Goal: Ask a question

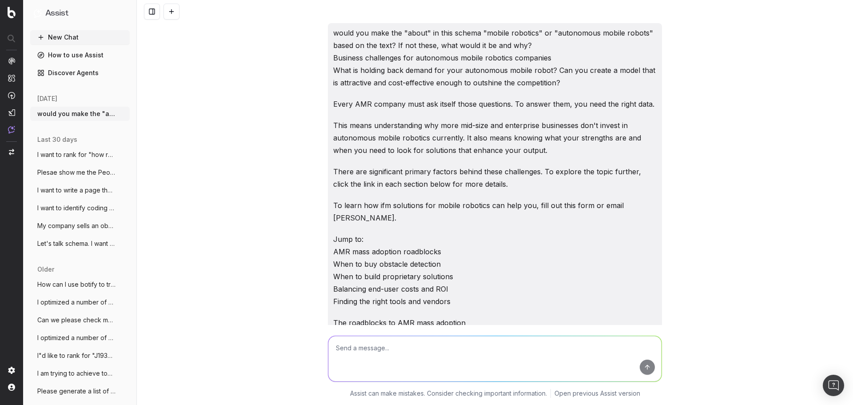
scroll to position [2333, 0]
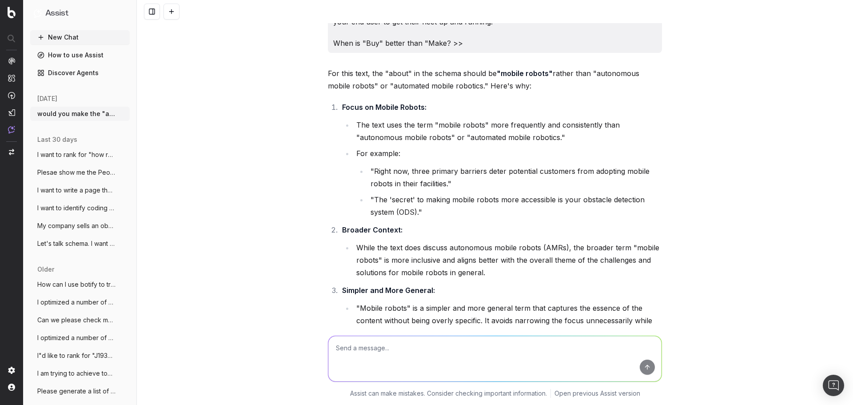
click at [408, 357] on textarea at bounding box center [494, 358] width 333 height 45
paste textarea "When is it better to buy a robotics system solution? Is time-to-market a critic…"
type textarea "How about the "About" for this one? When is it better to buy a robotics system …"
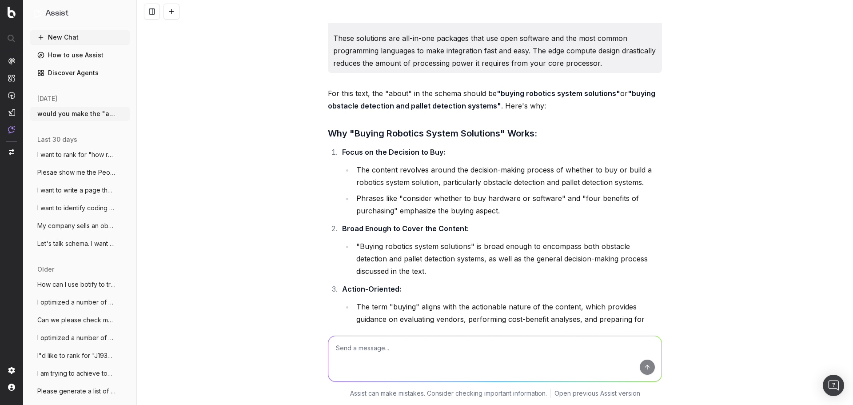
scroll to position [4990, 0]
type textarea "But if it's an action (e.g. "buying") can it be a THing?"
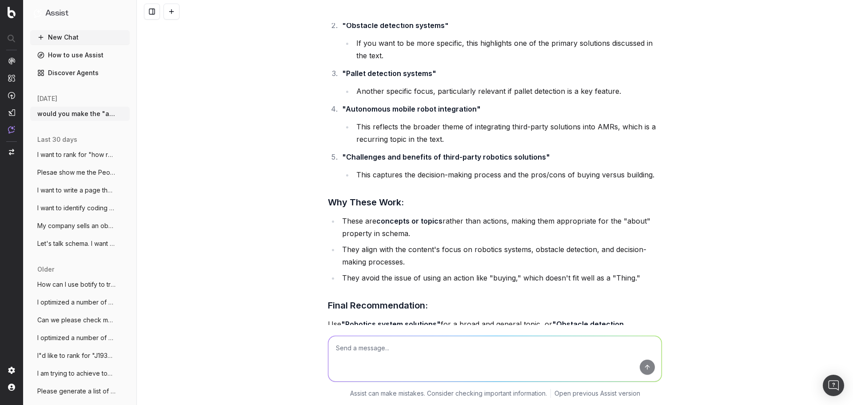
scroll to position [5797, 0]
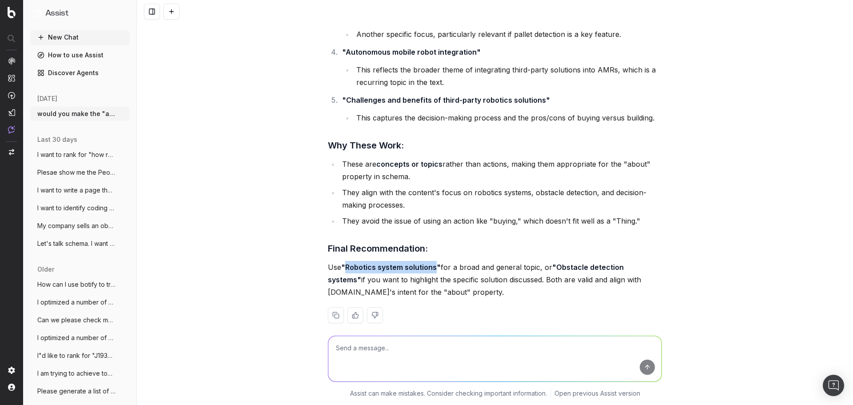
drag, startPoint x: 433, startPoint y: 254, endPoint x: 342, endPoint y: 260, distance: 90.8
click at [342, 261] on p "Use "Robotics system solutions" for a broad and general topic, or "Obstacle det…" at bounding box center [495, 279] width 334 height 37
copy strong "Robotics system solutions"
